Goal: Task Accomplishment & Management: Use online tool/utility

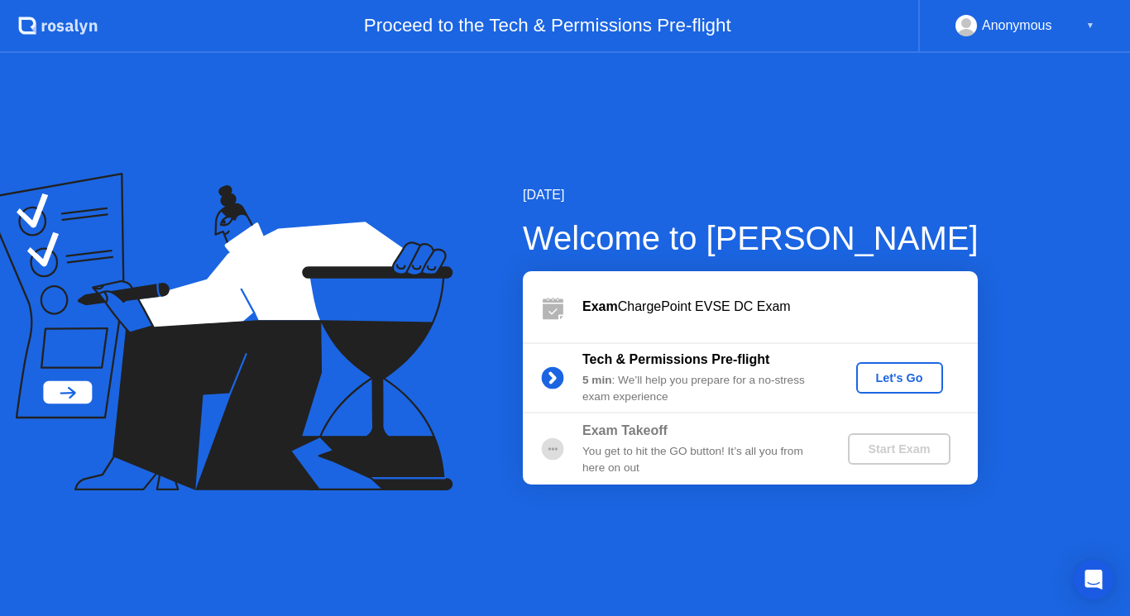
click at [907, 380] on div "Let's Go" at bounding box center [900, 377] width 74 height 13
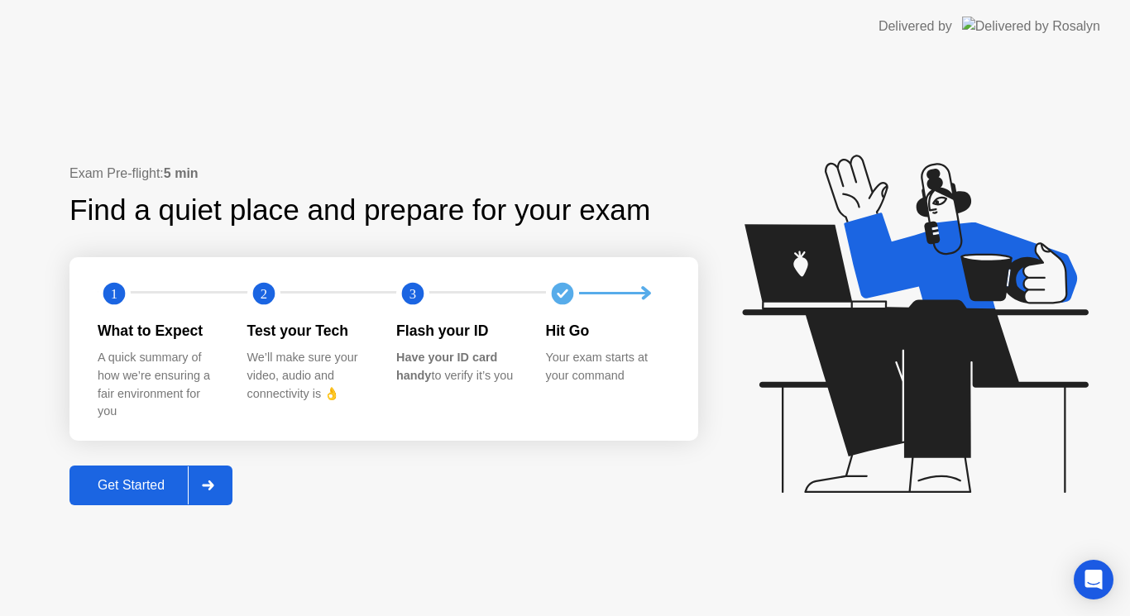
click at [140, 485] on div "Get Started" at bounding box center [130, 485] width 113 height 15
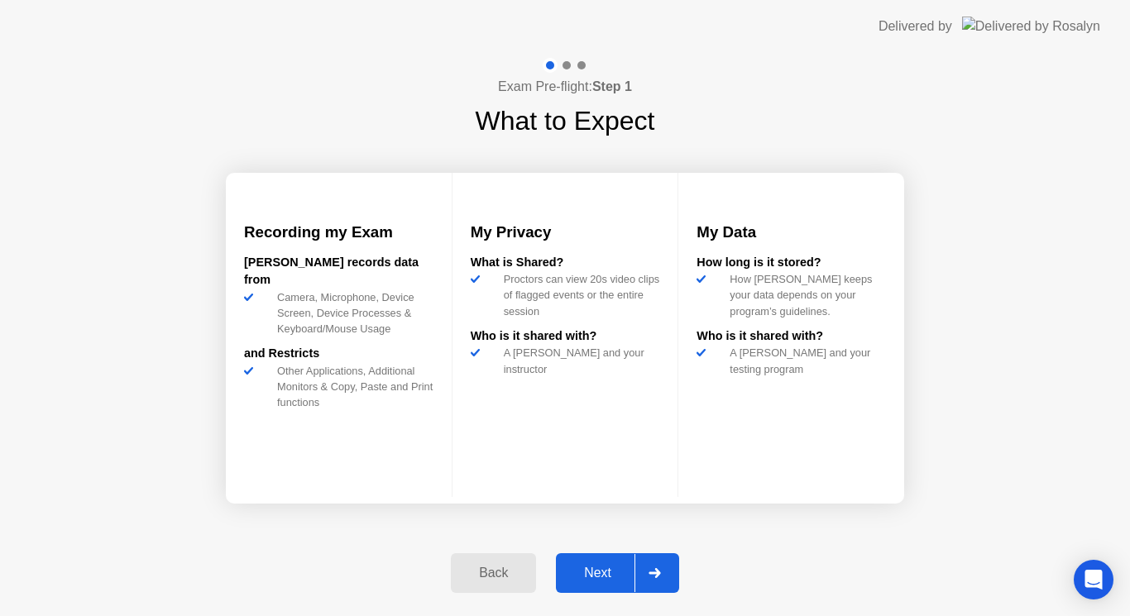
click at [600, 566] on div "Next" at bounding box center [598, 573] width 74 height 15
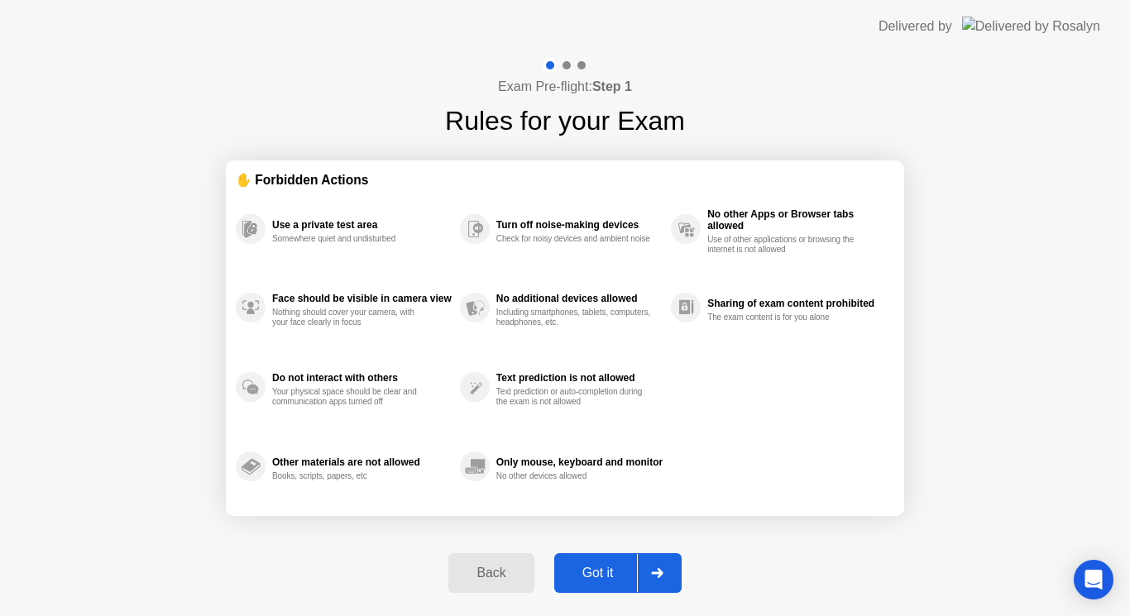
click at [600, 566] on div "Got it" at bounding box center [598, 573] width 78 height 15
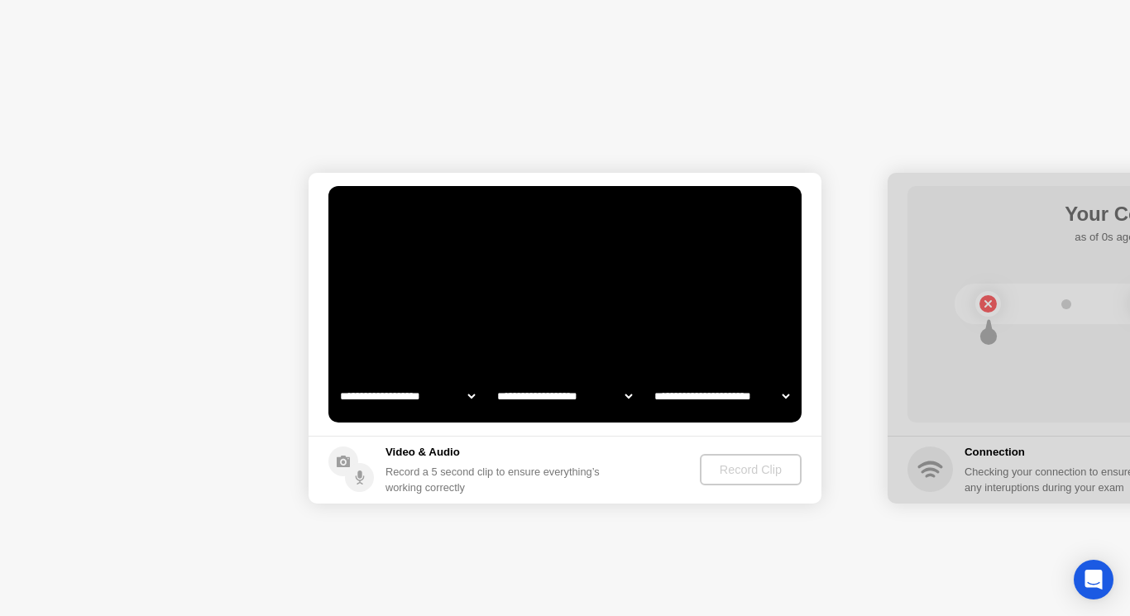
select select "**********"
select select "*******"
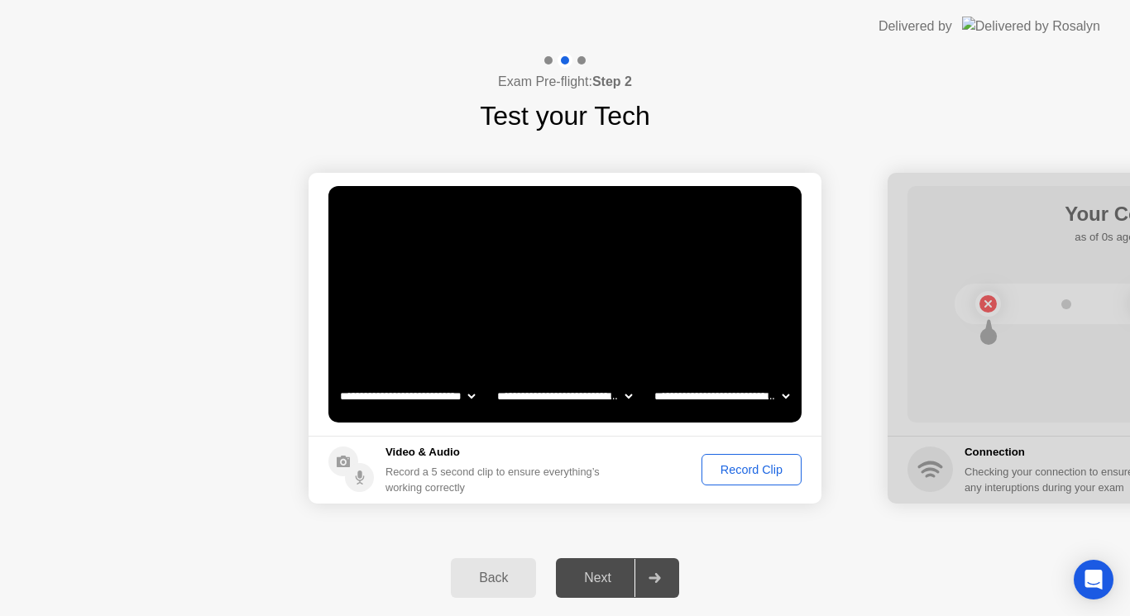
click at [599, 586] on div "Next" at bounding box center [598, 578] width 74 height 15
click at [737, 471] on div "Record Clip" at bounding box center [751, 469] width 89 height 13
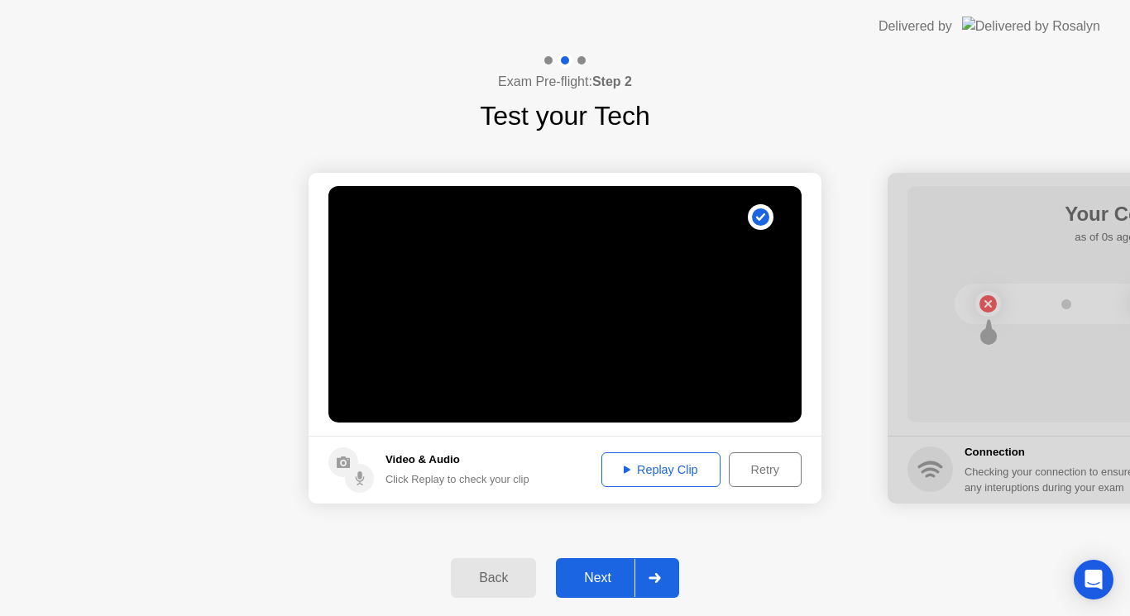
click at [620, 571] on div "Next" at bounding box center [598, 578] width 74 height 15
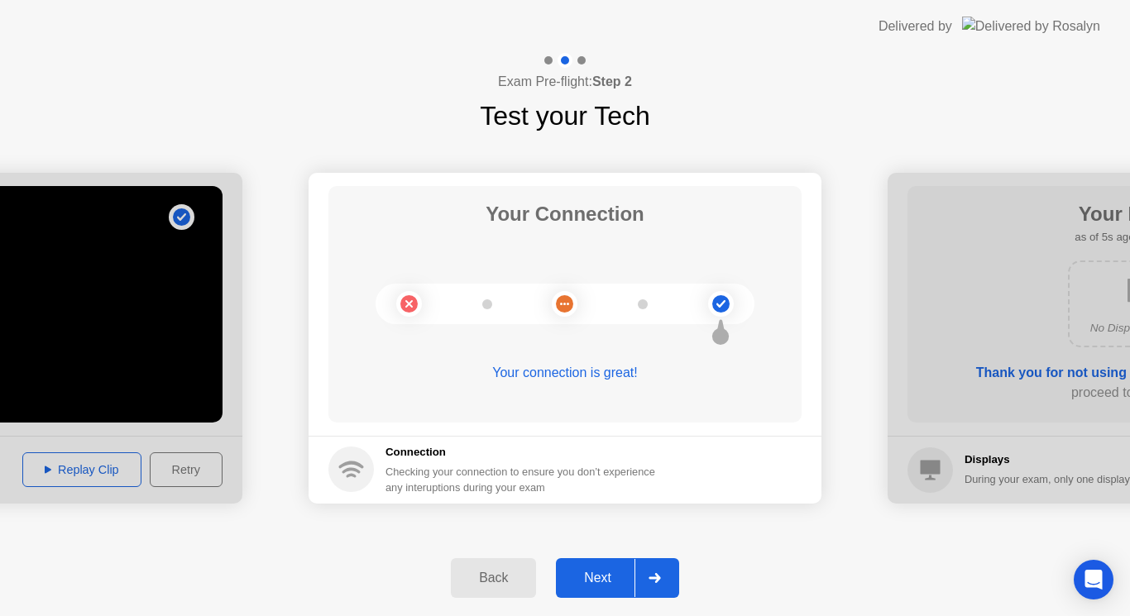
click at [619, 571] on div "Next" at bounding box center [598, 578] width 74 height 15
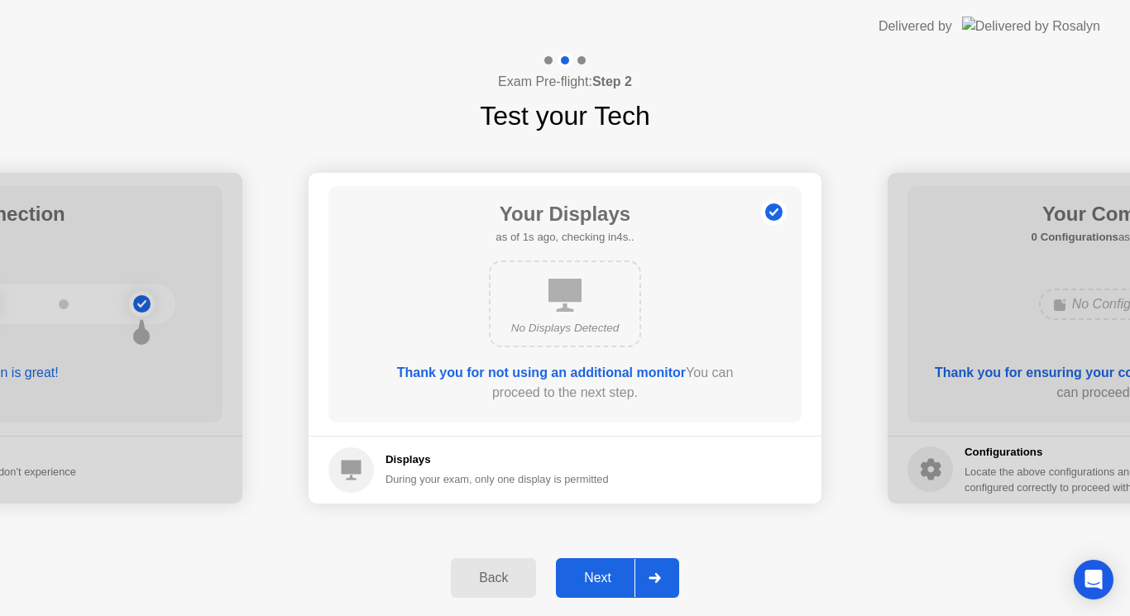
click at [619, 571] on div "Next" at bounding box center [598, 578] width 74 height 15
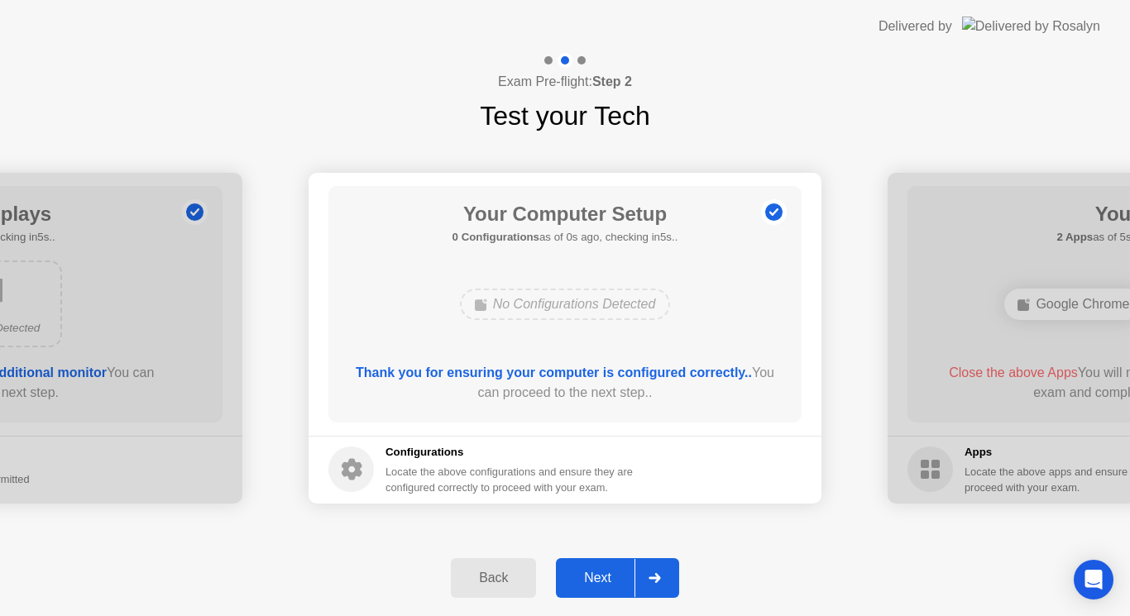
click at [619, 571] on div "Next" at bounding box center [598, 578] width 74 height 15
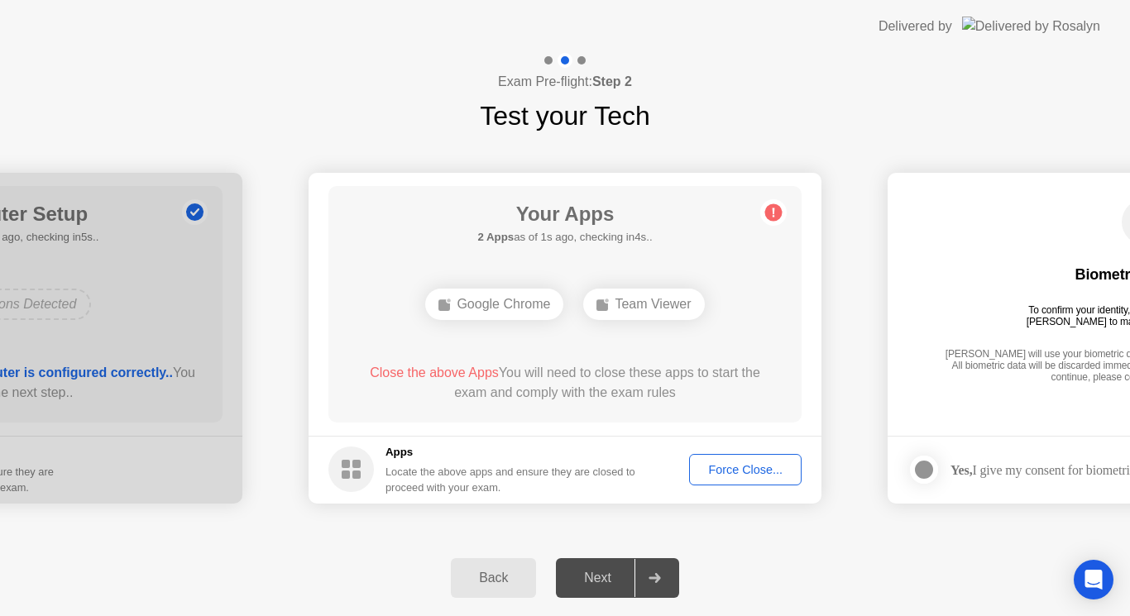
click at [498, 307] on div "Google Chrome" at bounding box center [494, 304] width 138 height 31
click at [631, 307] on div "Team Viewer" at bounding box center [643, 304] width 121 height 31
click at [701, 466] on div "Force Close..." at bounding box center [745, 469] width 101 height 13
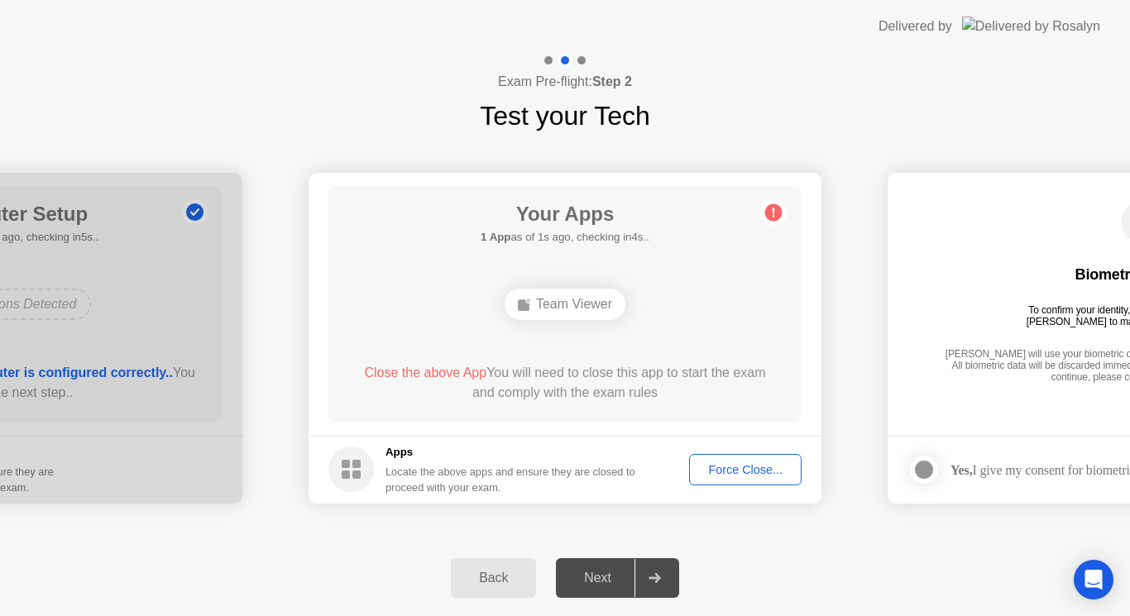
click at [571, 306] on div "Team Viewer" at bounding box center [565, 304] width 121 height 31
click at [634, 450] on h5 "Apps" at bounding box center [510, 452] width 251 height 17
click at [745, 476] on div "Force Close..." at bounding box center [745, 469] width 101 height 13
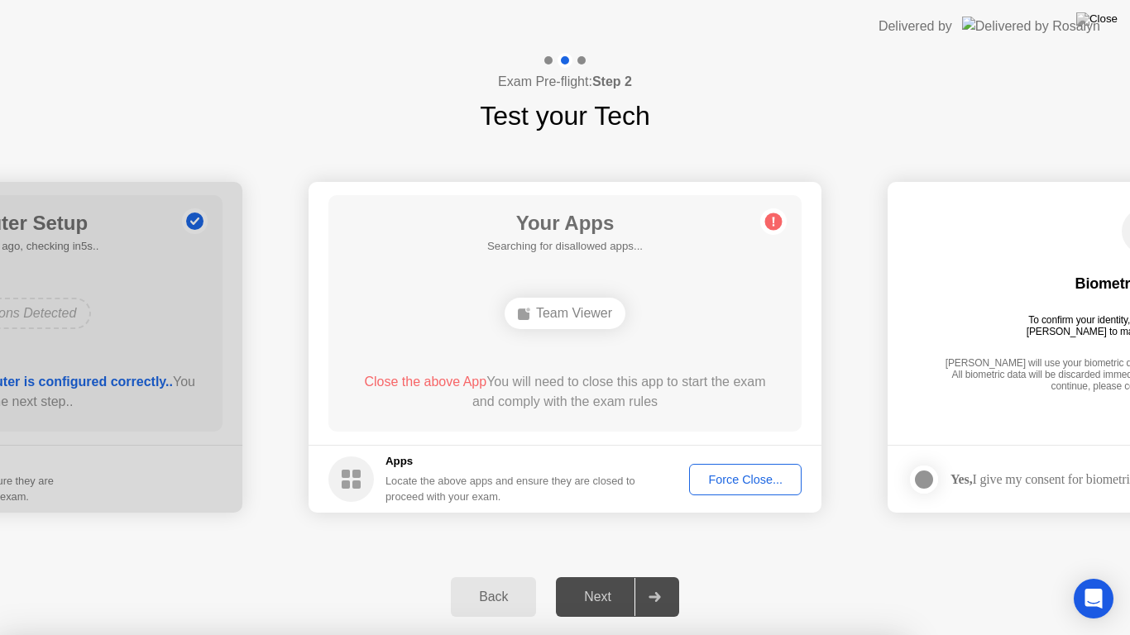
click at [591, 593] on div "Next" at bounding box center [598, 597] width 74 height 15
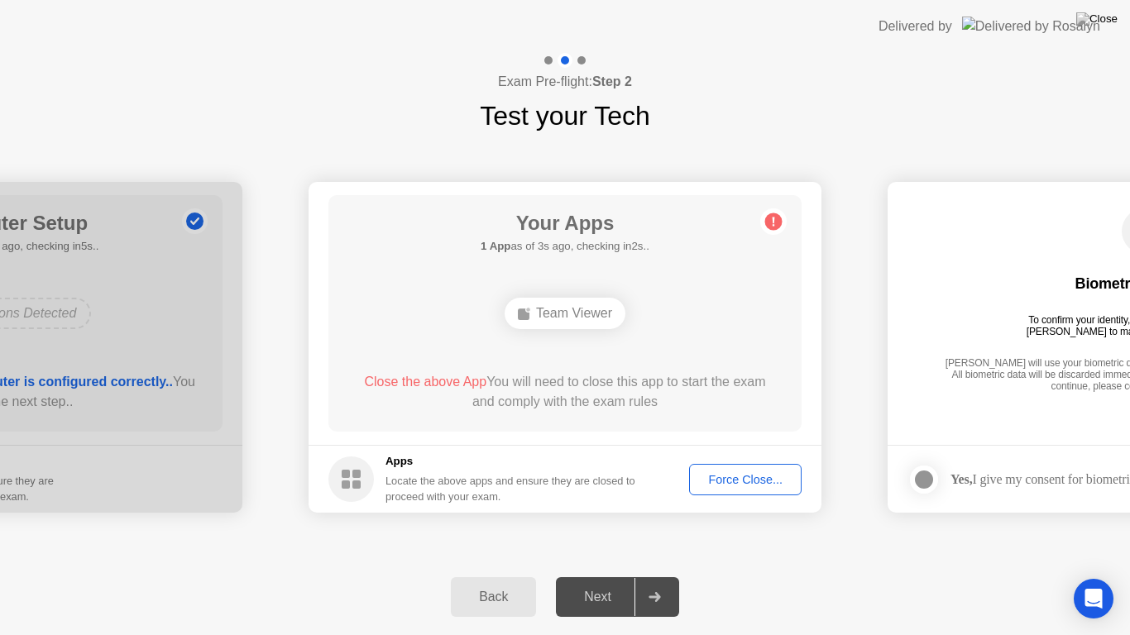
click at [591, 593] on div "Next" at bounding box center [598, 597] width 74 height 15
click at [659, 591] on div at bounding box center [654, 597] width 40 height 38
click at [584, 312] on div "Team Viewer" at bounding box center [565, 313] width 121 height 31
click at [500, 596] on div "Back" at bounding box center [493, 597] width 75 height 15
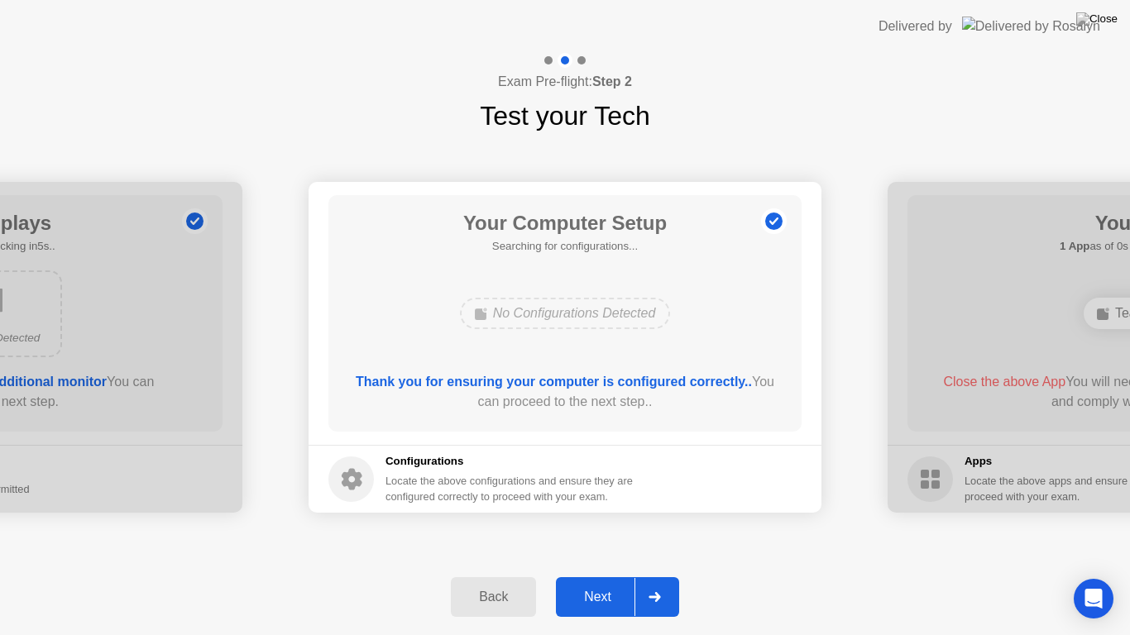
click at [590, 586] on button "Next" at bounding box center [617, 597] width 123 height 40
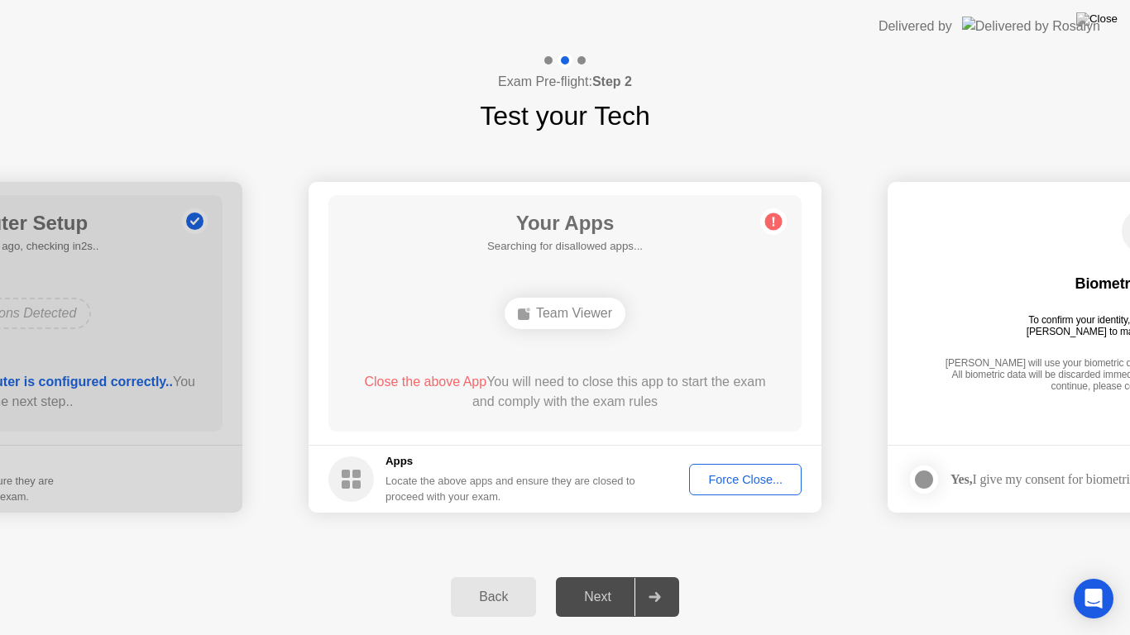
click at [569, 313] on div "Team Viewer" at bounding box center [565, 313] width 121 height 31
click at [455, 385] on span "Close the above App" at bounding box center [425, 382] width 122 height 14
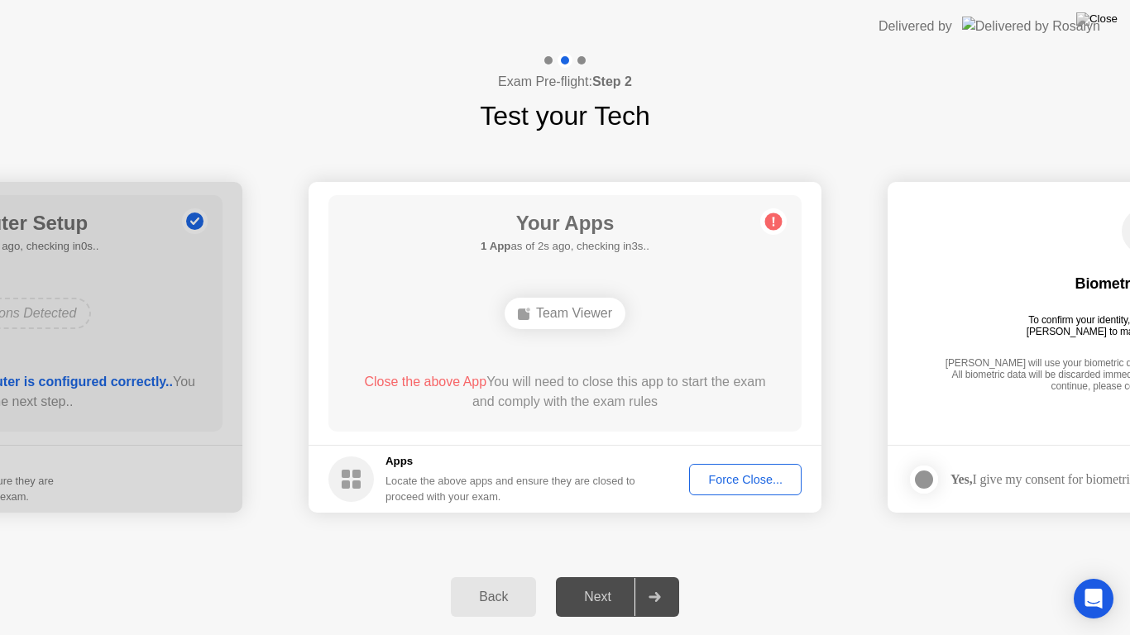
click at [455, 385] on span "Close the above App" at bounding box center [425, 382] width 122 height 14
click at [656, 603] on div at bounding box center [654, 597] width 40 height 38
click at [851, 0] on header "Delivered by" at bounding box center [565, 26] width 1130 height 53
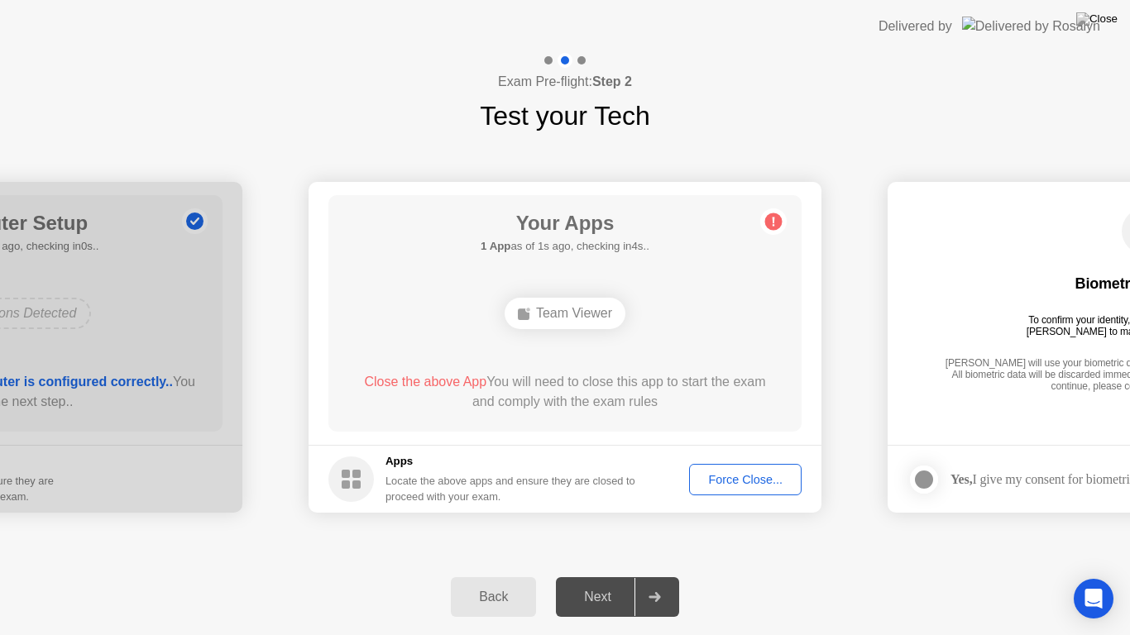
click at [851, 0] on header "Delivered by" at bounding box center [565, 26] width 1130 height 53
click at [916, 41] on header "Delivered by" at bounding box center [565, 26] width 1130 height 53
click at [89, 17] on header "Delivered by" at bounding box center [565, 26] width 1130 height 53
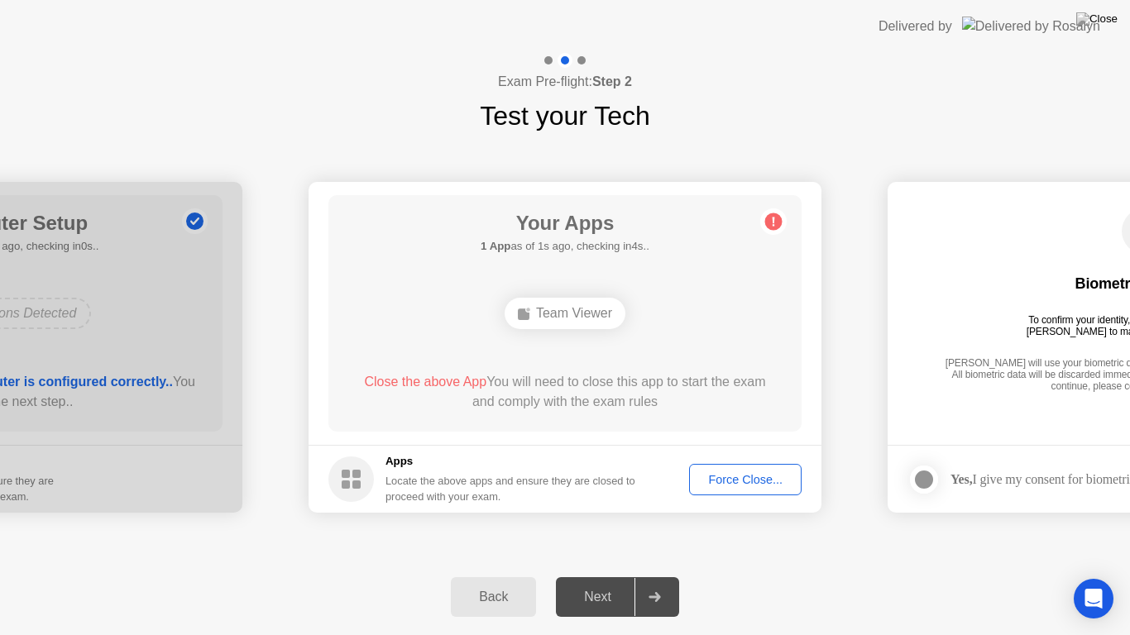
click at [89, 17] on header "Delivered by" at bounding box center [565, 26] width 1130 height 53
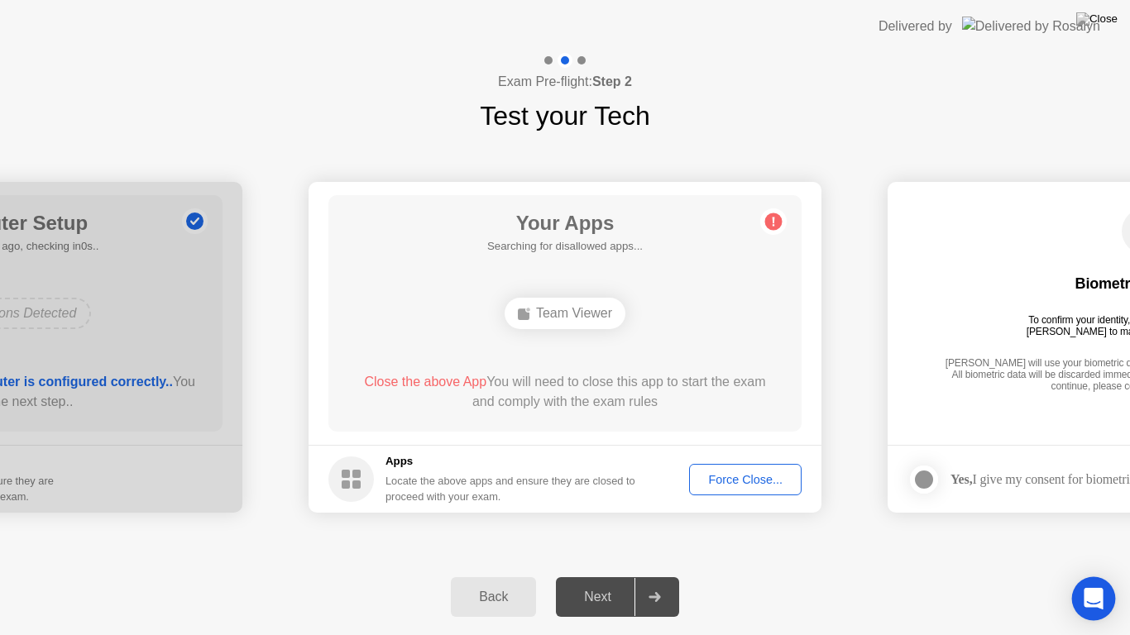
click at [1094, 602] on icon "Open Intercom Messenger" at bounding box center [1093, 599] width 19 height 22
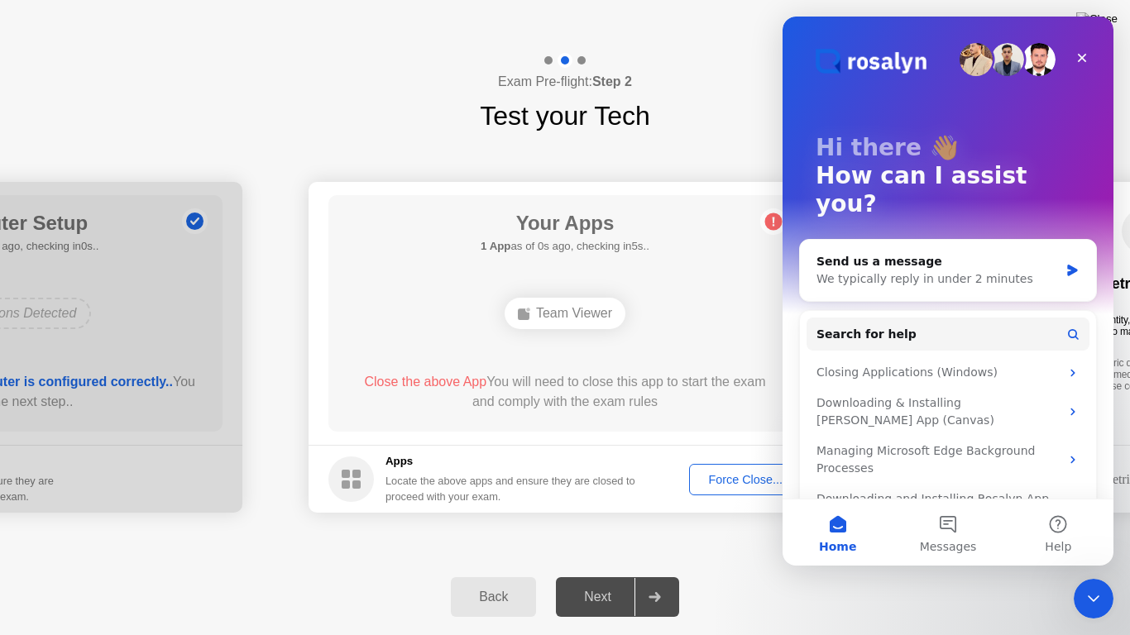
click at [991, 609] on div "Back Next" at bounding box center [565, 597] width 1130 height 76
click at [1075, 52] on icon "Close" at bounding box center [1081, 57] width 13 height 13
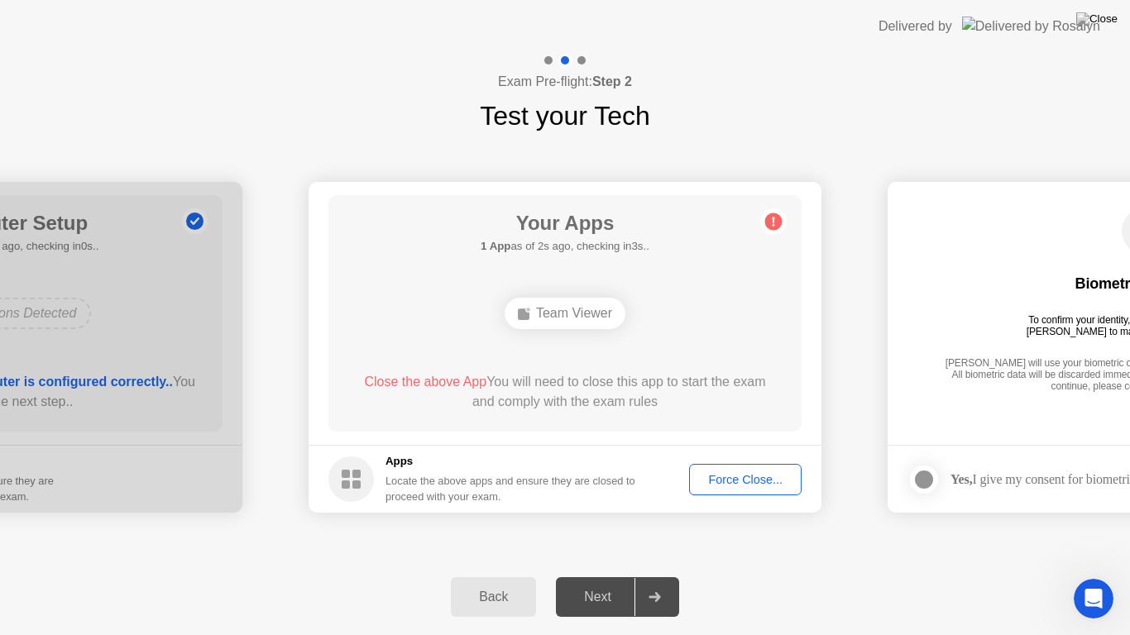
click at [487, 603] on div "Back" at bounding box center [493, 597] width 75 height 15
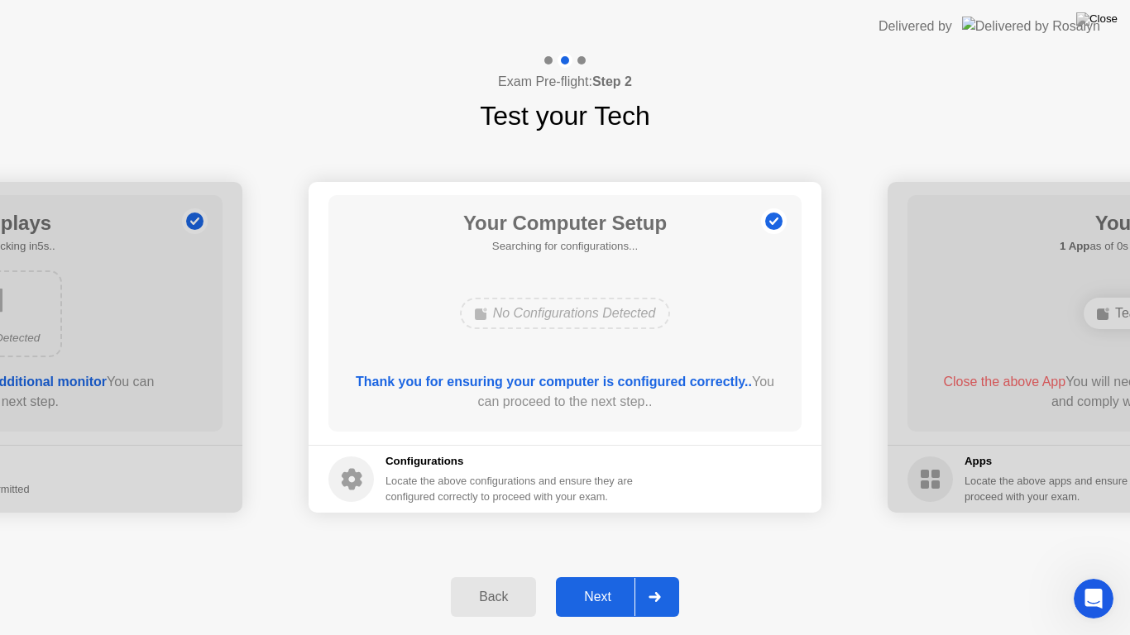
click at [487, 603] on div "Back" at bounding box center [493, 597] width 75 height 15
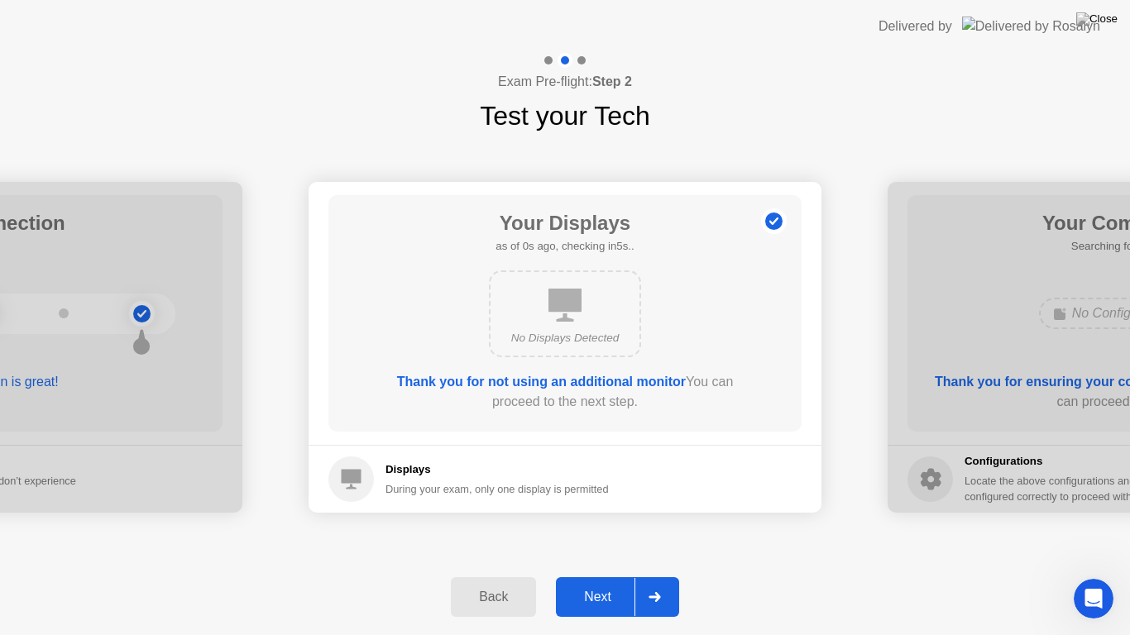
click at [487, 603] on div "Back" at bounding box center [493, 597] width 75 height 15
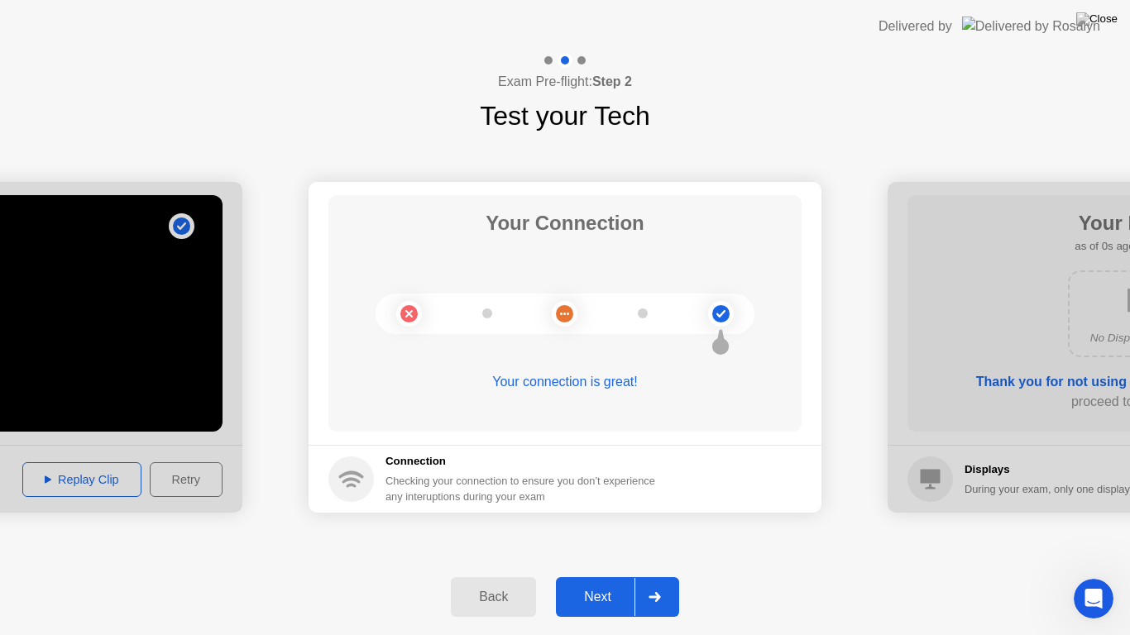
click at [487, 603] on div "Back" at bounding box center [493, 597] width 75 height 15
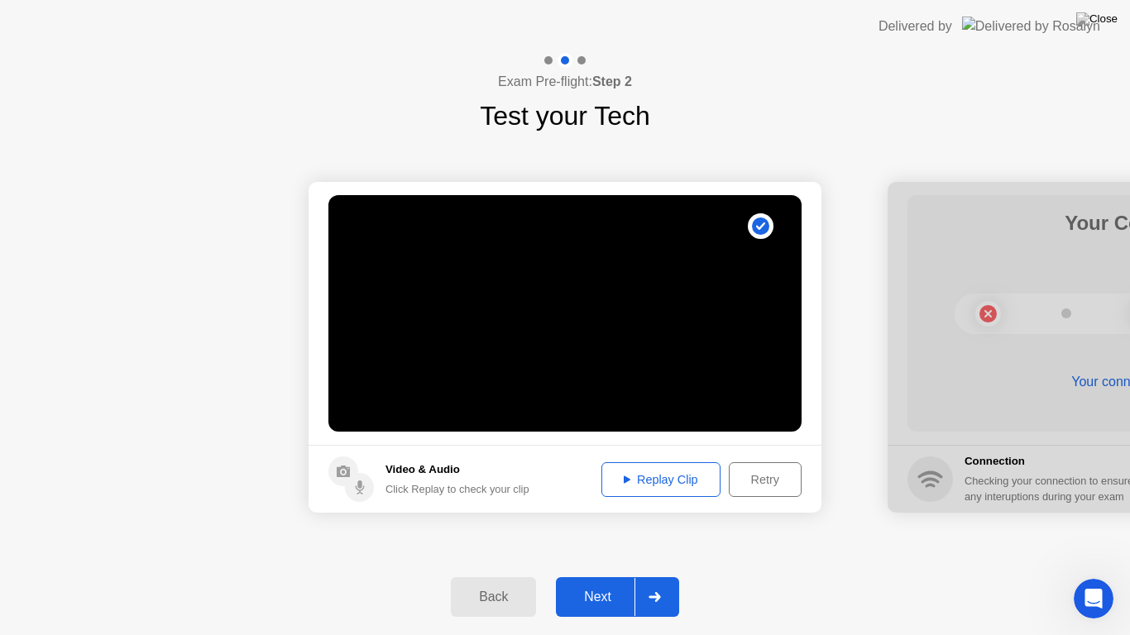
click at [596, 584] on button "Next" at bounding box center [617, 597] width 123 height 40
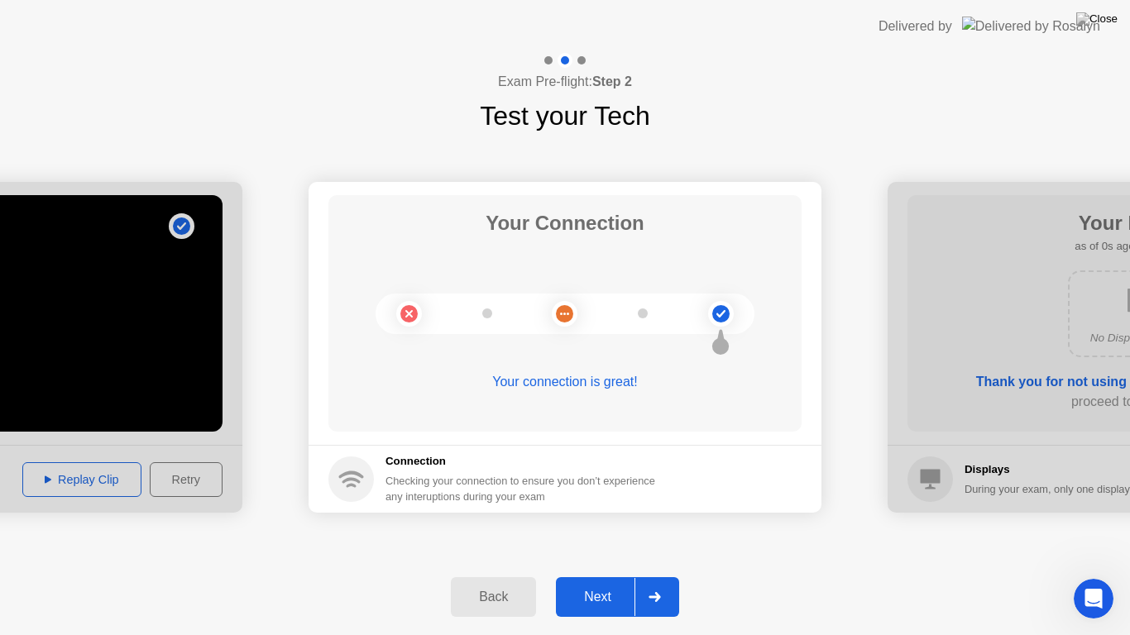
click at [596, 584] on button "Next" at bounding box center [617, 597] width 123 height 40
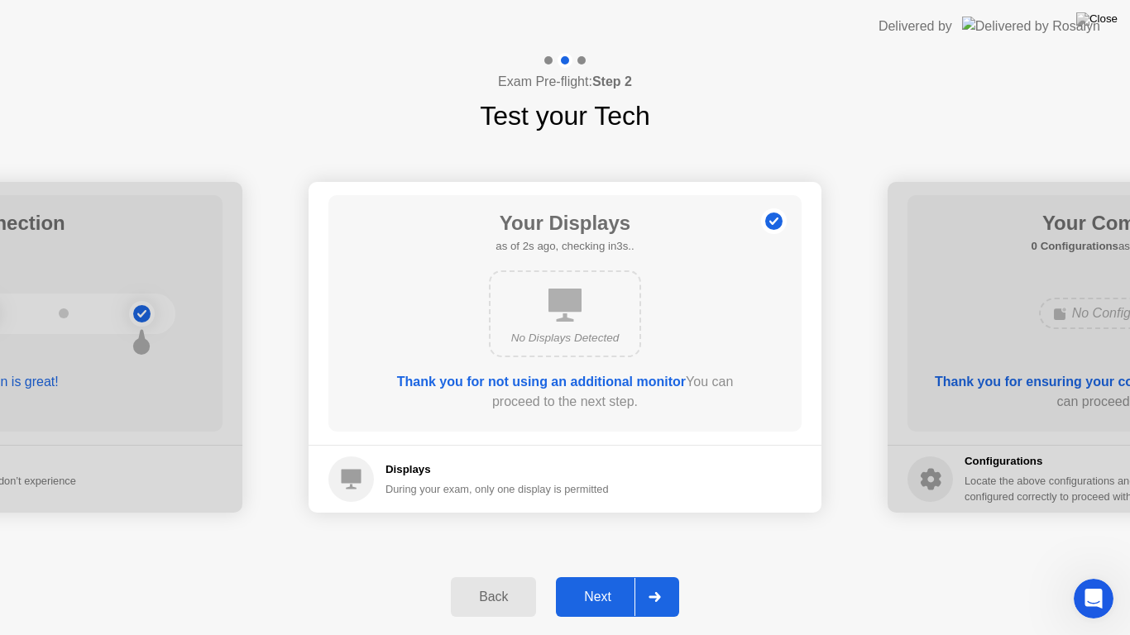
click at [596, 584] on button "Next" at bounding box center [617, 597] width 123 height 40
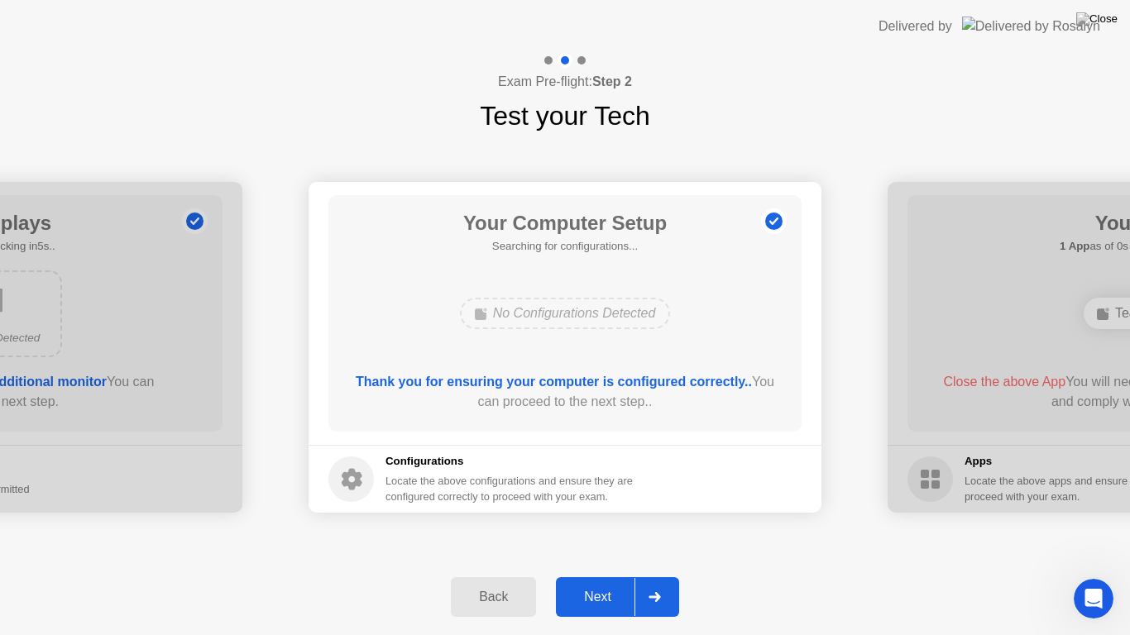
click at [596, 584] on button "Next" at bounding box center [617, 597] width 123 height 40
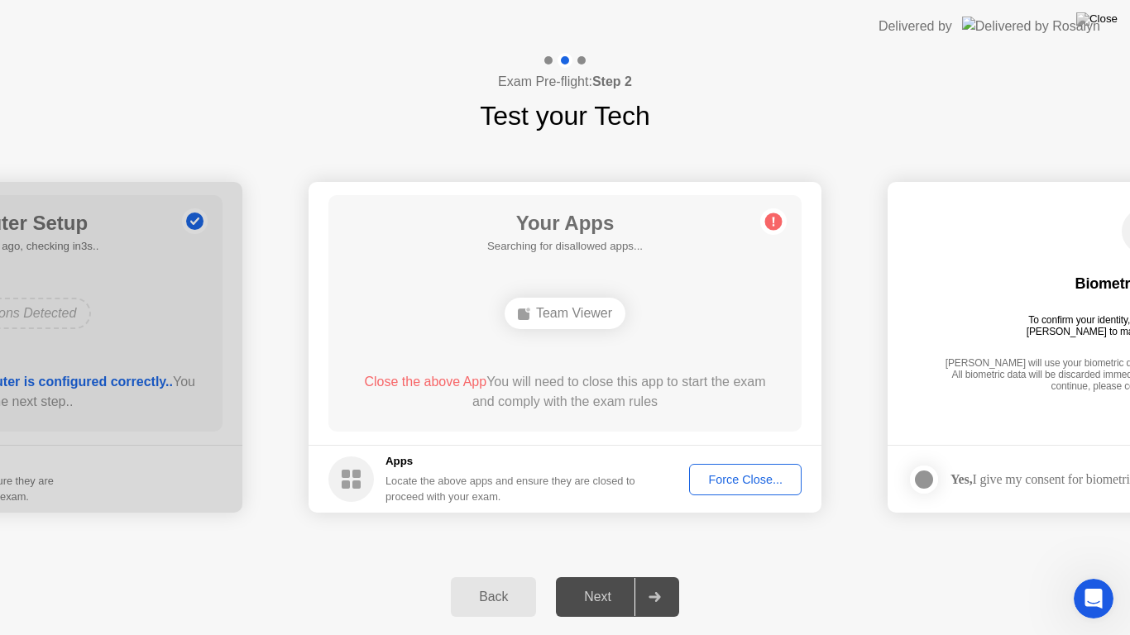
click at [595, 591] on div "Next" at bounding box center [598, 597] width 74 height 15
click at [594, 590] on div "Next" at bounding box center [598, 597] width 74 height 15
click at [428, 379] on span "Close the above App" at bounding box center [425, 382] width 122 height 14
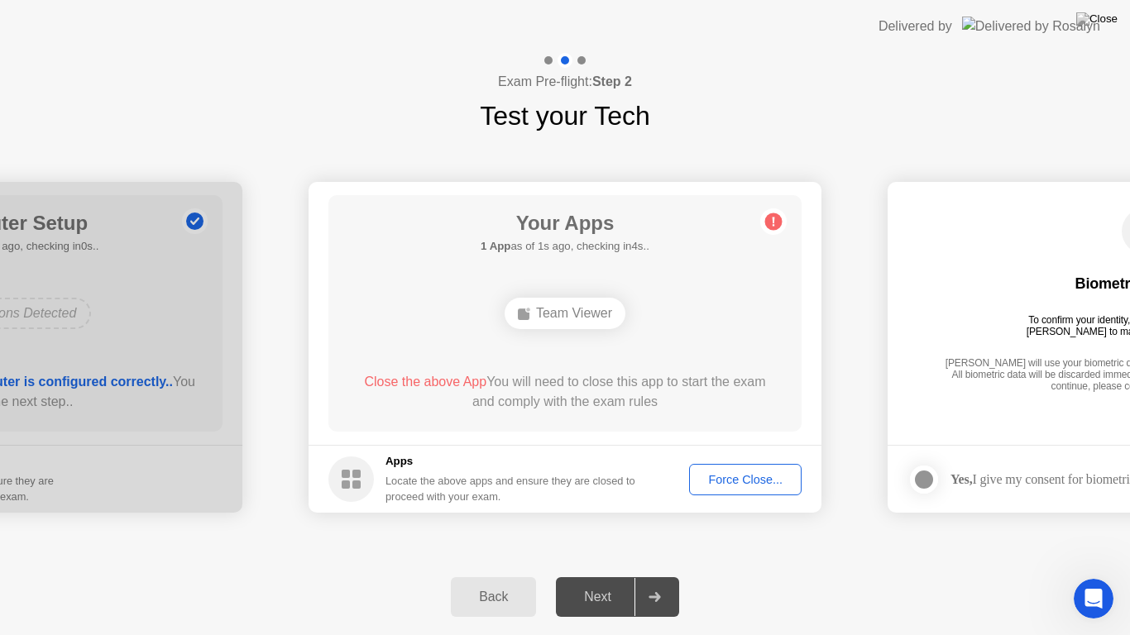
click at [428, 379] on span "Close the above App" at bounding box center [425, 382] width 122 height 14
click at [771, 227] on circle at bounding box center [773, 221] width 17 height 17
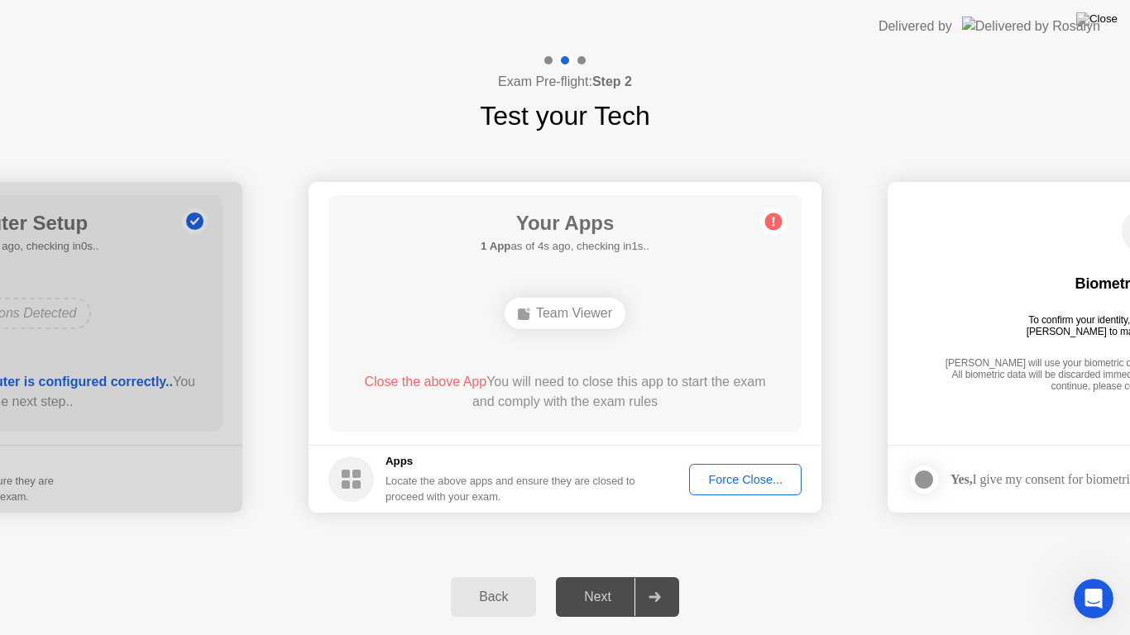
click at [771, 227] on circle at bounding box center [773, 221] width 17 height 17
click at [611, 597] on div "Next" at bounding box center [598, 597] width 74 height 15
click at [1060, 2] on div "Delivered by" at bounding box center [989, 26] width 222 height 53
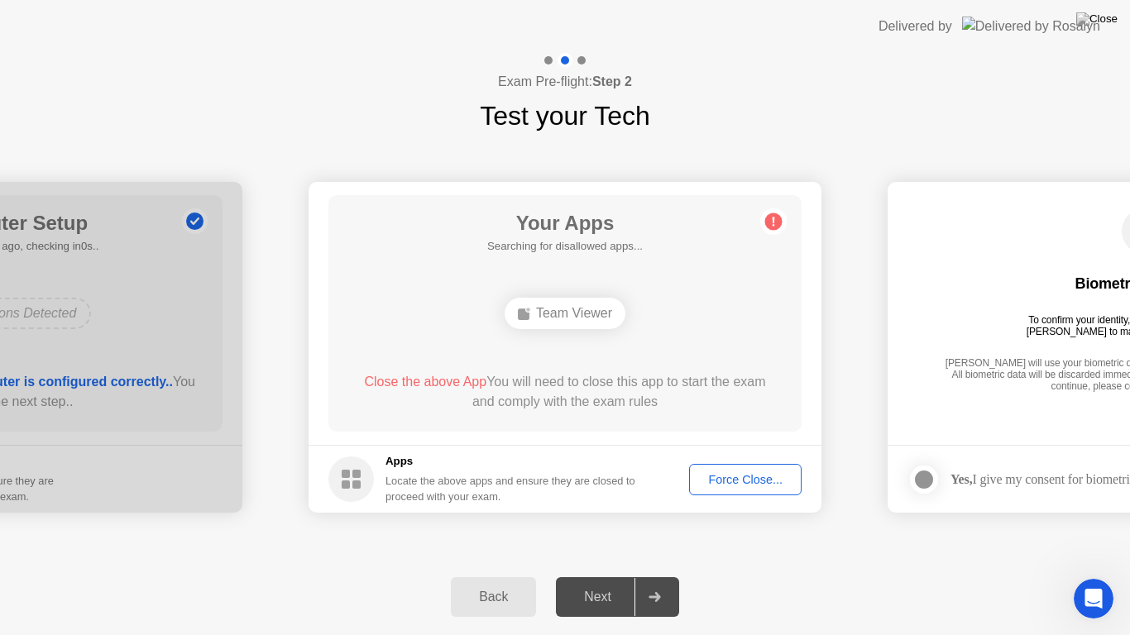
click at [1060, 2] on div "Delivered by" at bounding box center [989, 26] width 222 height 53
click at [1108, 23] on img at bounding box center [1096, 18] width 41 height 13
